Goal: Participate in discussion

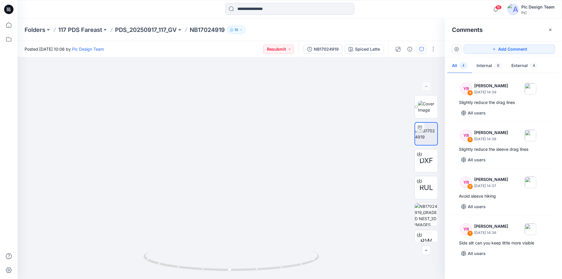
click at [8, 7] on icon at bounding box center [8, 9] width 9 height 9
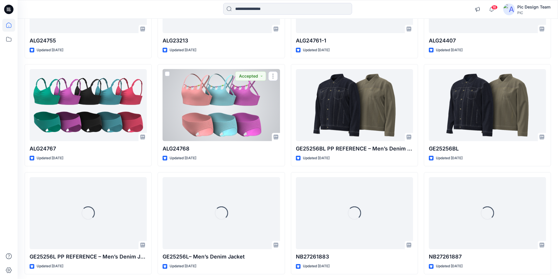
scroll to position [626, 0]
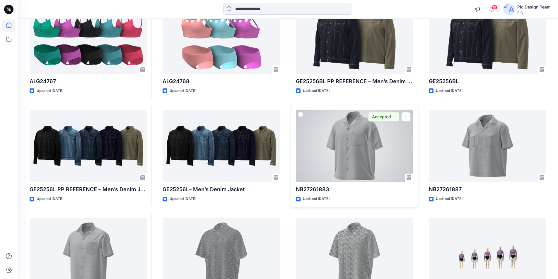
click at [365, 110] on div at bounding box center [354, 146] width 117 height 72
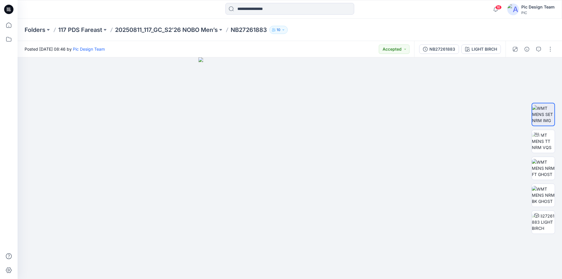
click at [10, 11] on icon at bounding box center [10, 10] width 2 height 0
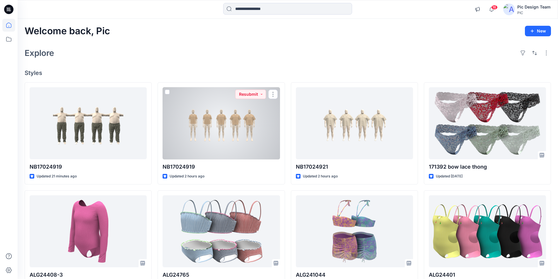
click at [242, 121] on div at bounding box center [220, 123] width 117 height 72
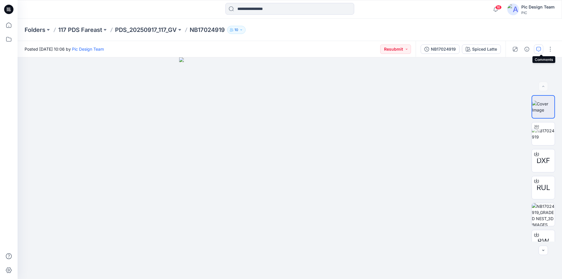
click at [540, 49] on icon "button" at bounding box center [538, 49] width 5 height 5
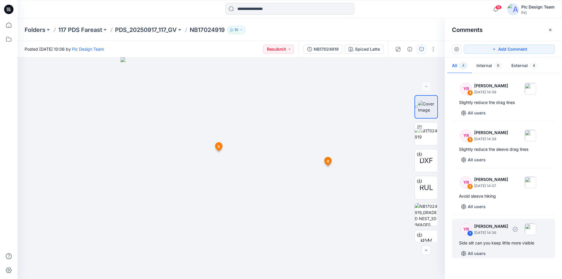
click at [517, 245] on div "Side slit can you keep little more visible" at bounding box center [503, 242] width 89 height 7
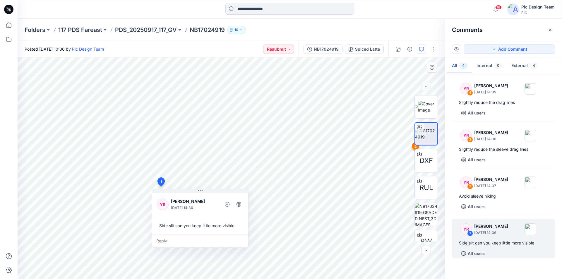
click at [172, 238] on div "Reply" at bounding box center [200, 240] width 96 height 13
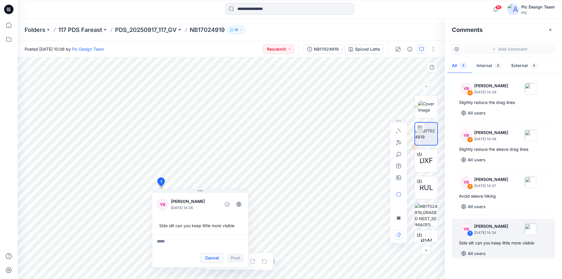
click at [209, 254] on button "Cancel" at bounding box center [212, 257] width 24 height 9
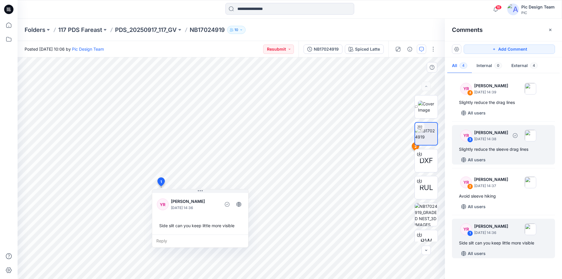
click at [501, 154] on div "YR 3 [PERSON_NAME] [DATE] 14:38 Slightly reduce the sleeve drag lines All users" at bounding box center [503, 145] width 103 height 40
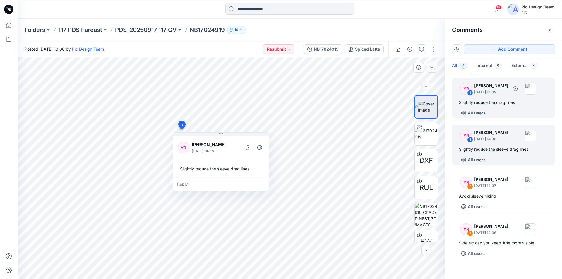
click at [505, 108] on div "YR 4 [PERSON_NAME] [DATE] 14:39 Slightly reduce the drag lines All users" at bounding box center [503, 98] width 103 height 40
